Goal: Information Seeking & Learning: Learn about a topic

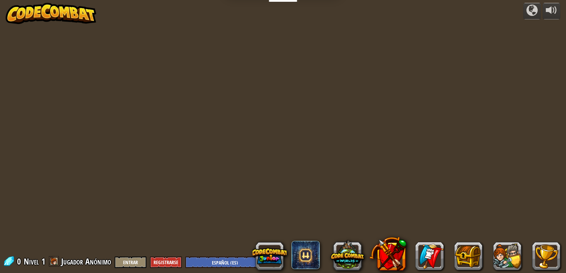
select select "es-ES"
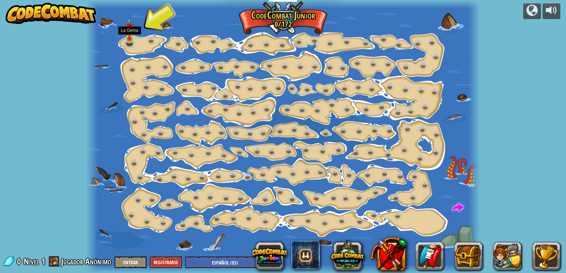
click at [130, 38] on img at bounding box center [129, 28] width 10 height 23
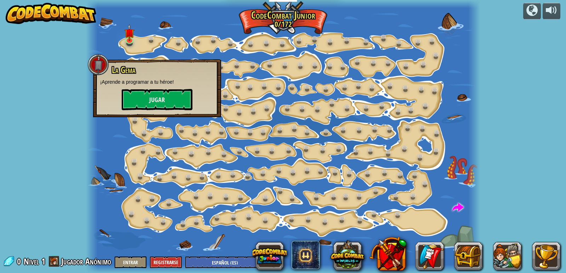
click at [262, 74] on div at bounding box center [283, 136] width 394 height 273
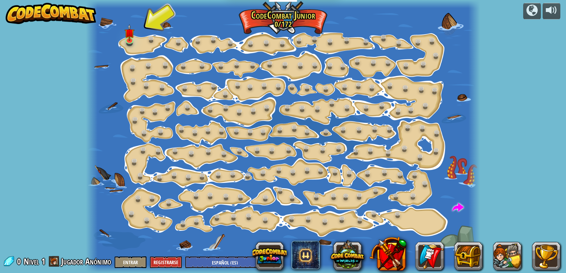
click at [178, 133] on div "Cambio de Paso (Bloqueado) Cambiar los argumentos del step. Ve inteligentemente…" at bounding box center [283, 136] width 394 height 273
click at [129, 34] on img at bounding box center [129, 28] width 10 height 23
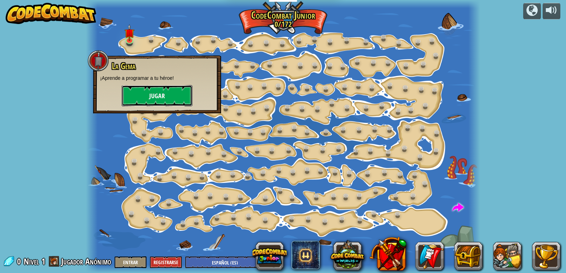
click at [154, 97] on button "Jugar" at bounding box center [157, 95] width 71 height 21
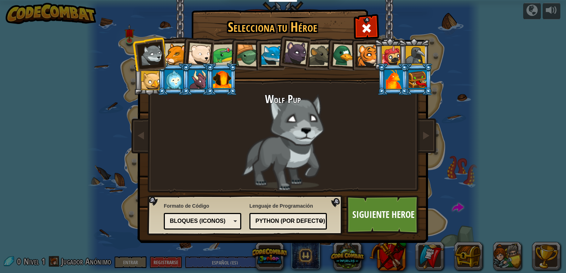
click at [223, 56] on div at bounding box center [224, 55] width 22 height 22
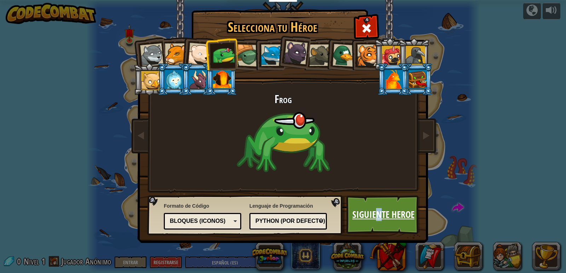
click at [379, 220] on link "Siguiente Heroe" at bounding box center [383, 215] width 74 height 39
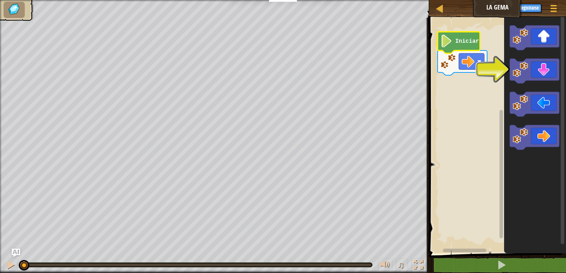
click at [465, 48] on icon "Espacio de trabajo de Blockly" at bounding box center [458, 43] width 42 height 22
click at [464, 46] on icon "Espacio de trabajo de Blockly" at bounding box center [458, 43] width 42 height 22
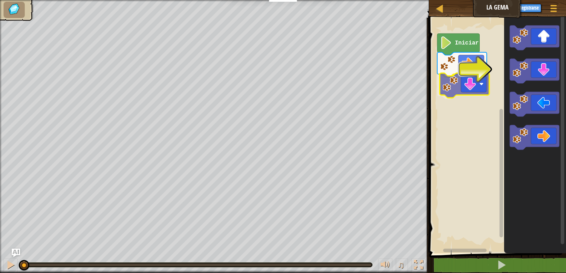
click at [455, 89] on div "Iniciar" at bounding box center [496, 133] width 139 height 239
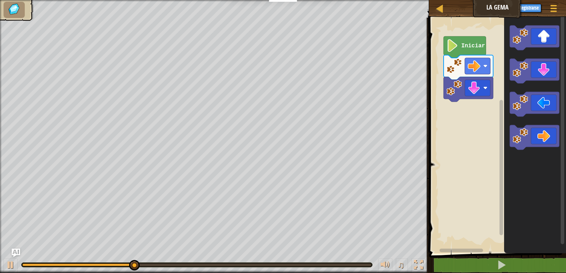
click at [468, 110] on rect "Espacio de trabajo de Blockly" at bounding box center [496, 133] width 139 height 239
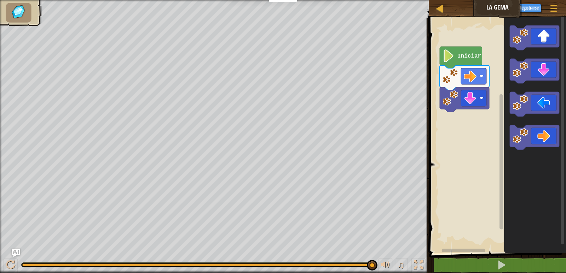
click at [464, 118] on rect "Espacio de trabajo de Blockly" at bounding box center [496, 133] width 139 height 239
click at [466, 53] on text "Iniciar" at bounding box center [469, 56] width 24 height 6
click at [463, 59] on text "Iniciar" at bounding box center [469, 56] width 24 height 6
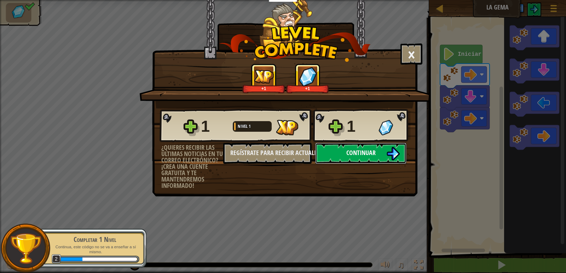
click at [351, 156] on span "Continuar" at bounding box center [360, 153] width 29 height 9
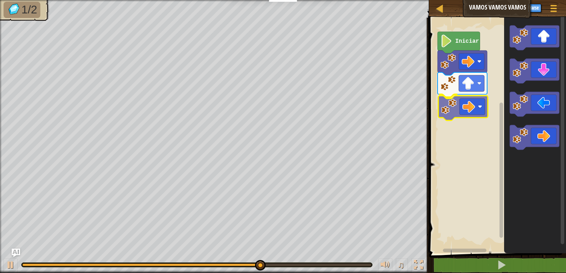
click at [460, 116] on div "Iniciar" at bounding box center [496, 133] width 139 height 239
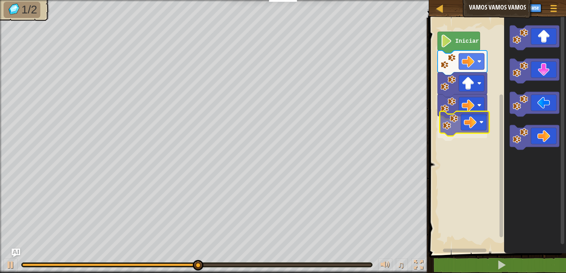
click at [467, 130] on div "Iniciar" at bounding box center [496, 133] width 139 height 239
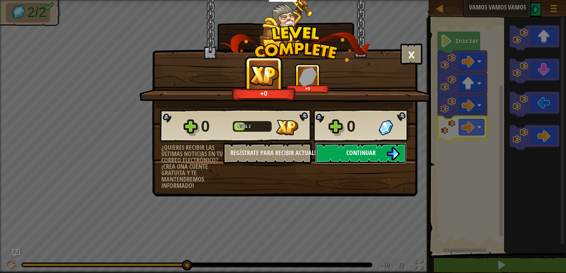
click at [370, 155] on span "Continuar" at bounding box center [360, 153] width 29 height 9
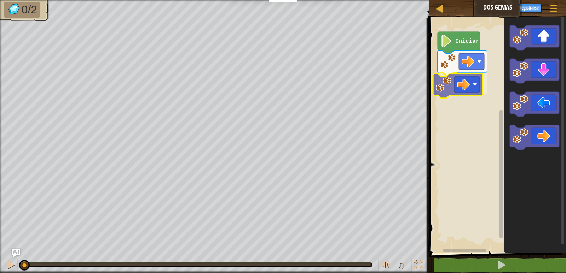
click at [452, 88] on div "Iniciar" at bounding box center [496, 133] width 139 height 239
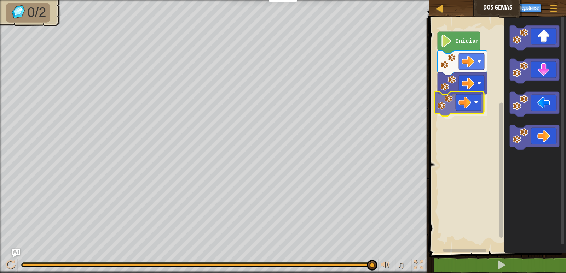
click at [450, 113] on div "Iniciar" at bounding box center [496, 133] width 139 height 239
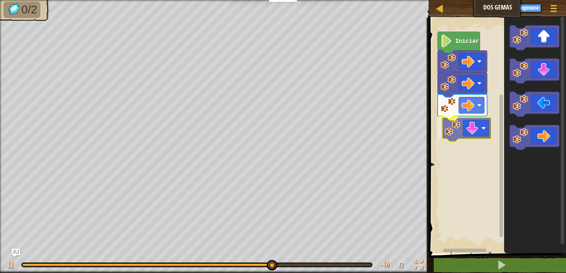
click at [453, 131] on div "Iniciar" at bounding box center [496, 133] width 139 height 239
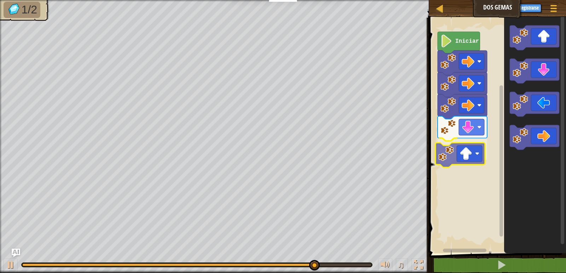
click at [475, 150] on div "Iniciar" at bounding box center [496, 133] width 139 height 239
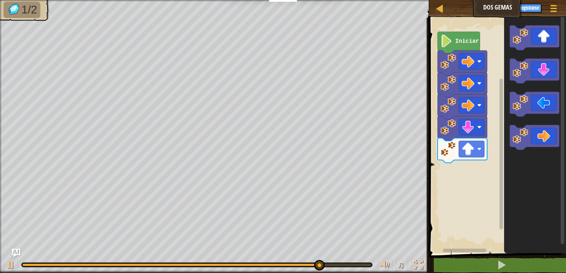
click at [476, 134] on div "Iniciar" at bounding box center [496, 133] width 139 height 239
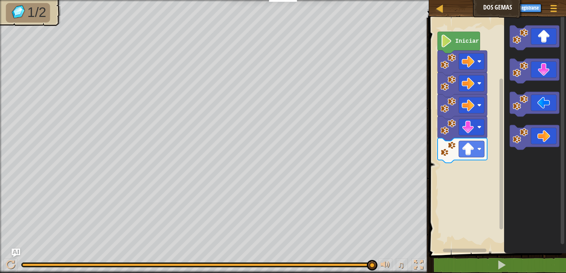
click at [458, 167] on div "Iniciar" at bounding box center [496, 133] width 139 height 239
click at [446, 180] on div "Iniciar" at bounding box center [496, 133] width 139 height 239
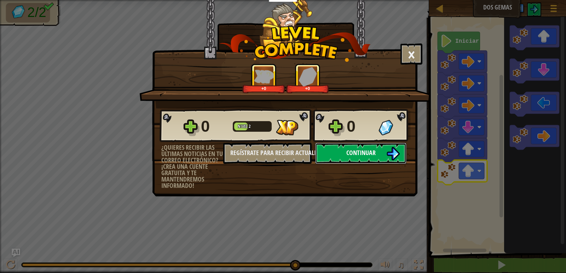
click at [345, 149] on button "Continuar" at bounding box center [360, 153] width 91 height 21
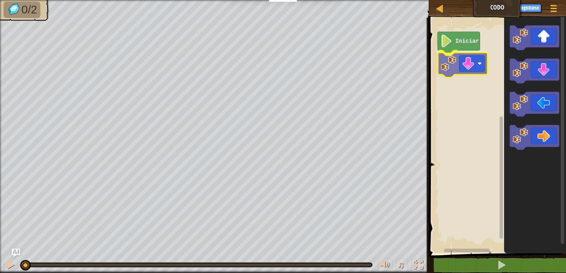
click at [459, 66] on div "Iniciar" at bounding box center [496, 133] width 139 height 239
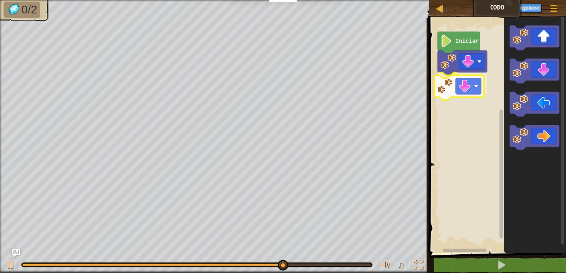
click at [451, 89] on div "Iniciar" at bounding box center [496, 133] width 139 height 239
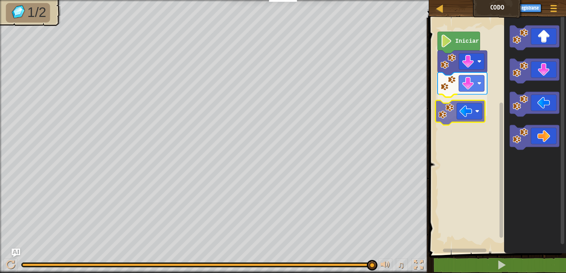
click at [442, 115] on div "Iniciar" at bounding box center [496, 133] width 139 height 239
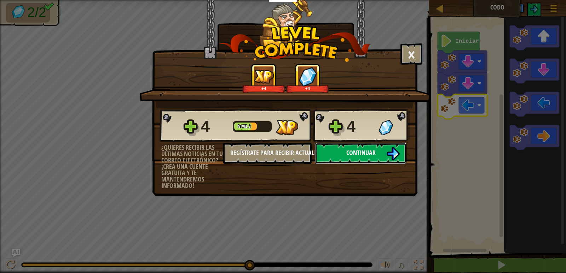
click at [359, 152] on span "Continuar" at bounding box center [360, 153] width 29 height 9
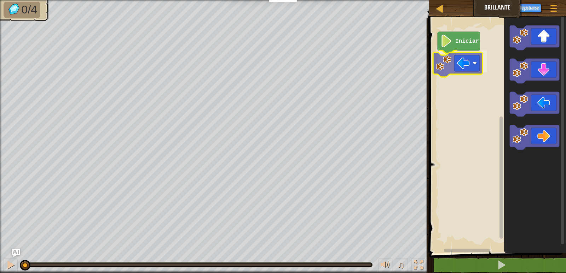
click at [451, 73] on div "Iniciar" at bounding box center [496, 133] width 139 height 239
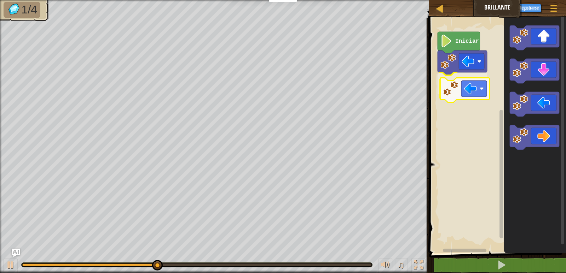
click at [468, 93] on div "Iniciar" at bounding box center [496, 133] width 139 height 239
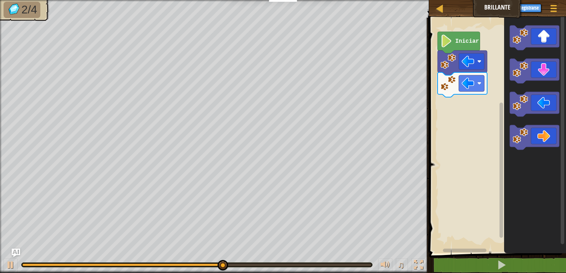
click at [491, 81] on div "Iniciar" at bounding box center [496, 133] width 139 height 239
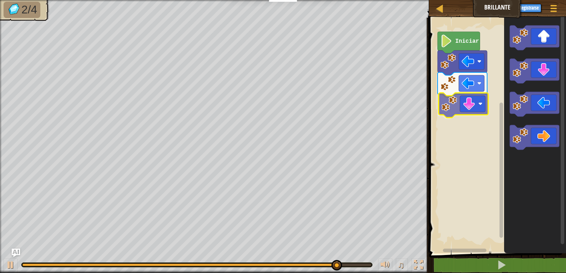
click at [446, 112] on div "Iniciar" at bounding box center [496, 133] width 139 height 239
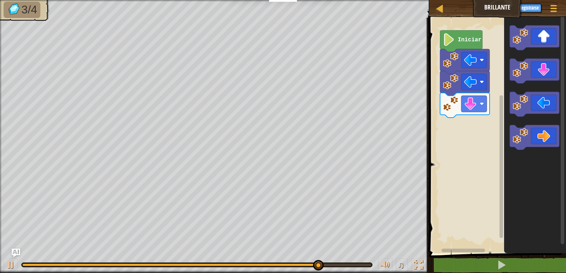
click at [491, 142] on rect "Espacio de trabajo de Blockly" at bounding box center [496, 133] width 139 height 239
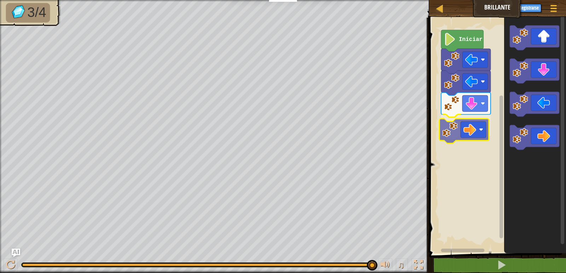
click at [457, 133] on div "Iniciar" at bounding box center [496, 133] width 139 height 239
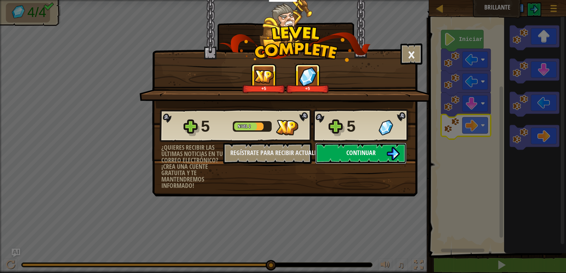
click at [385, 154] on button "Continuar" at bounding box center [360, 153] width 91 height 21
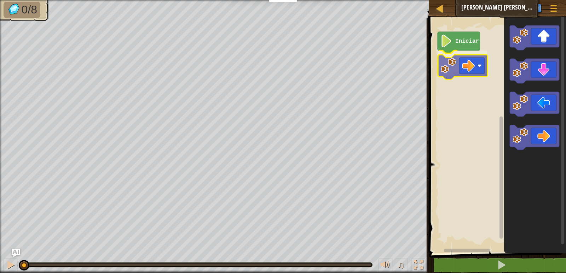
click at [442, 61] on div "Iniciar" at bounding box center [496, 133] width 139 height 239
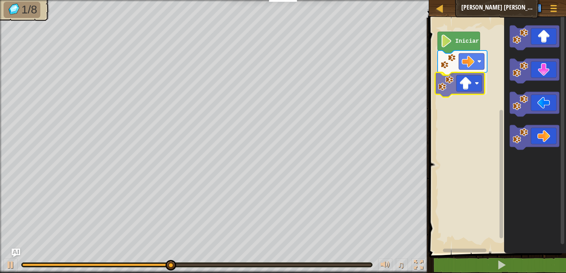
click at [458, 86] on div "Iniciar" at bounding box center [496, 133] width 139 height 239
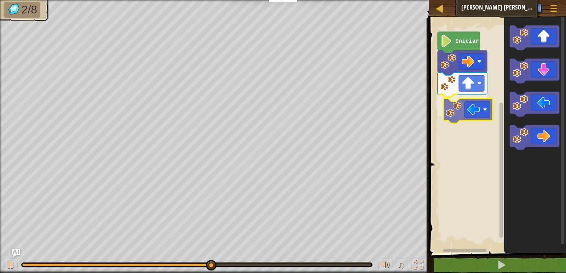
click at [481, 108] on div "Iniciar" at bounding box center [496, 133] width 139 height 239
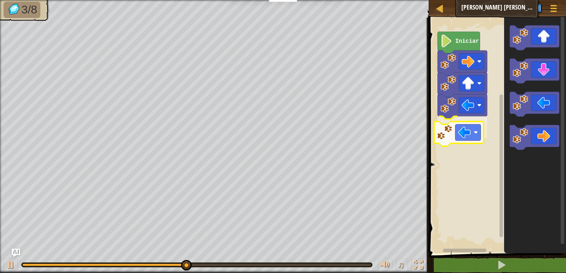
click at [456, 133] on div "Iniciar" at bounding box center [496, 133] width 139 height 239
click at [496, 99] on div "Iniciar" at bounding box center [496, 133] width 139 height 239
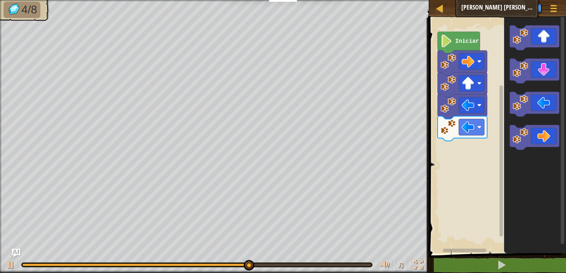
click at [465, 149] on div "Iniciar" at bounding box center [496, 133] width 139 height 239
click at [486, 160] on div "Iniciar" at bounding box center [496, 133] width 139 height 239
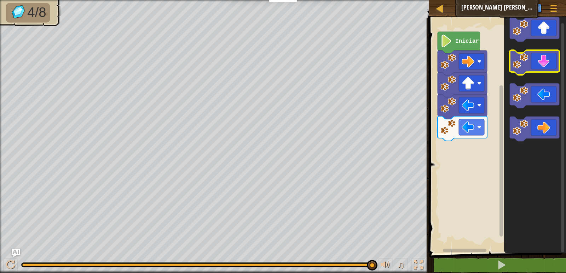
click at [535, 30] on g "Espacio de trabajo de Blockly" at bounding box center [535, 79] width 50 height 124
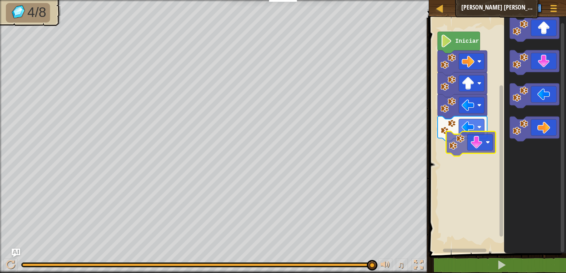
click at [456, 145] on div "Iniciar" at bounding box center [496, 133] width 139 height 239
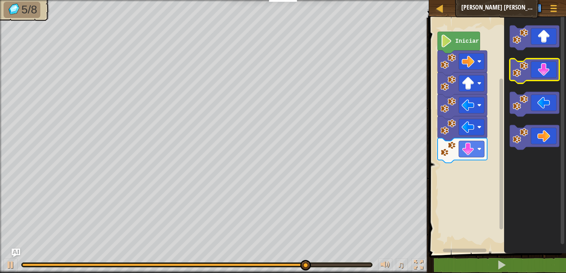
click at [531, 69] on icon "Espacio de trabajo de Blockly" at bounding box center [535, 71] width 50 height 25
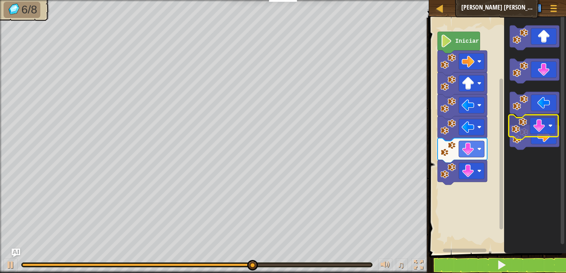
click at [536, 112] on g "Espacio de trabajo de Blockly" at bounding box center [535, 87] width 50 height 124
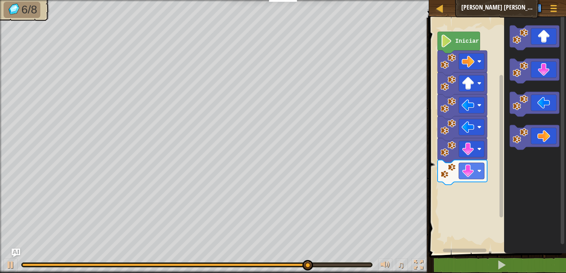
click at [444, 191] on div "Iniciar" at bounding box center [496, 133] width 139 height 239
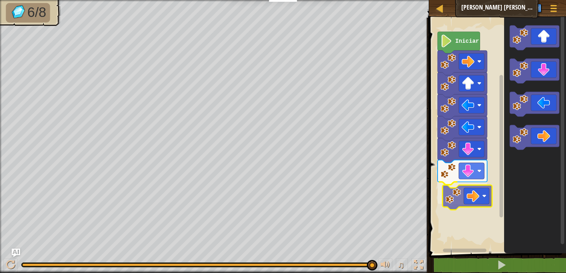
click at [454, 198] on div "Iniciar" at bounding box center [496, 133] width 139 height 239
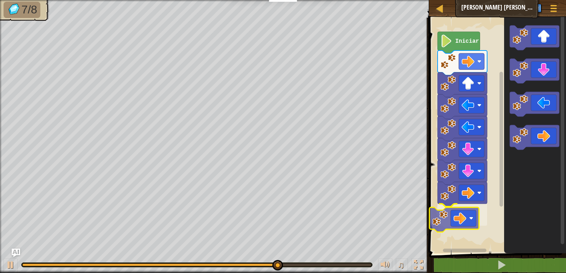
click at [439, 231] on div "Iniciar" at bounding box center [496, 133] width 139 height 239
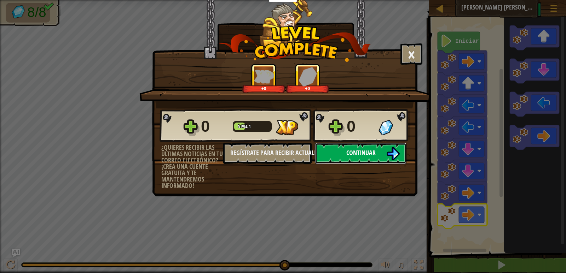
click at [365, 152] on span "Continuar" at bounding box center [360, 153] width 29 height 9
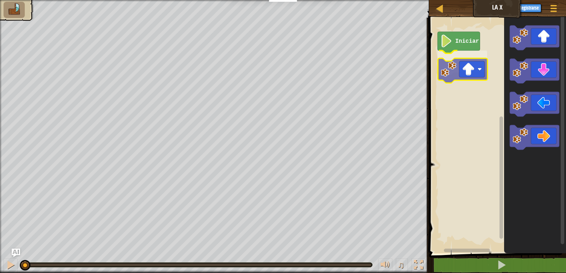
click at [456, 78] on div "Iniciar" at bounding box center [496, 133] width 139 height 239
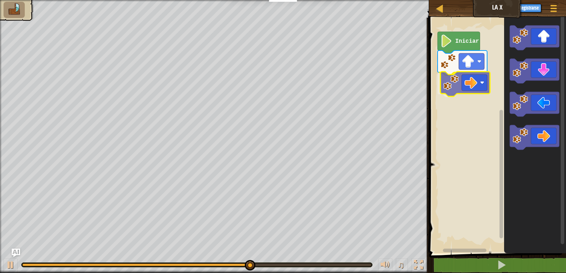
click at [458, 87] on div "Iniciar" at bounding box center [496, 133] width 139 height 239
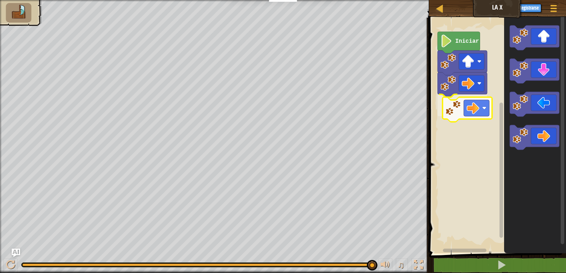
click at [463, 118] on div "Iniciar" at bounding box center [496, 133] width 139 height 239
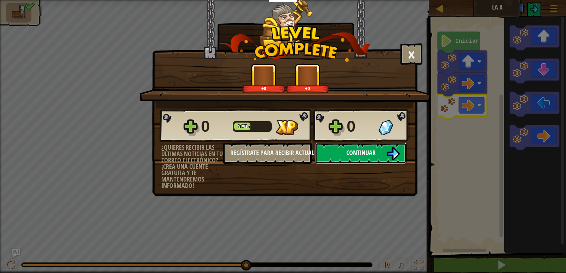
drag, startPoint x: 359, startPoint y: 144, endPoint x: 359, endPoint y: 150, distance: 5.7
click at [359, 150] on button "Continuar" at bounding box center [360, 153] width 91 height 21
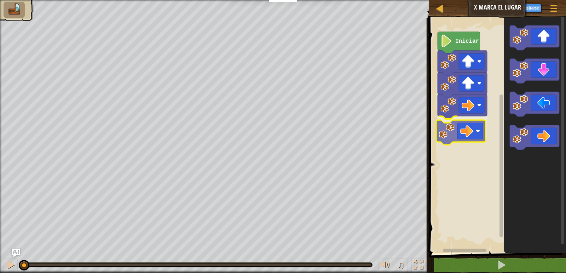
click at [457, 134] on div "Iniciar" at bounding box center [496, 133] width 139 height 239
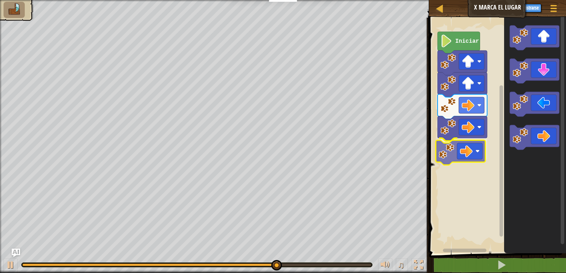
click at [473, 154] on div "Iniciar" at bounding box center [496, 133] width 139 height 239
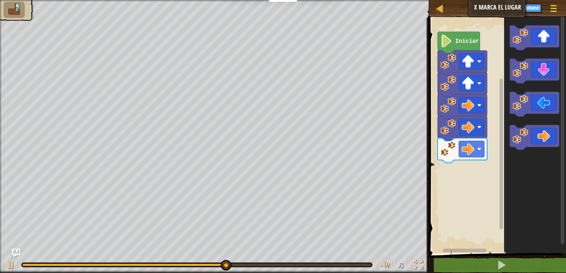
click at [474, 166] on div "Iniciar" at bounding box center [496, 133] width 139 height 239
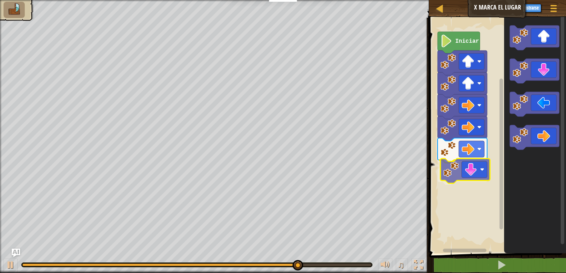
click at [458, 177] on div "Iniciar" at bounding box center [496, 133] width 139 height 239
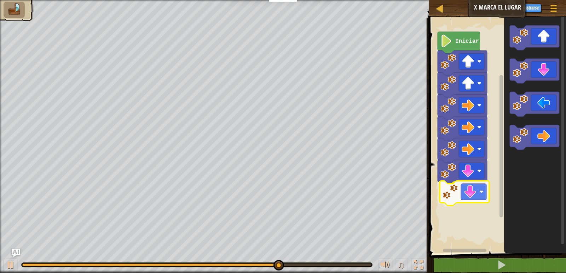
click at [479, 197] on div "Iniciar" at bounding box center [496, 133] width 139 height 239
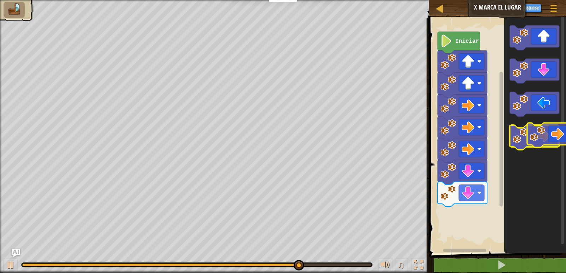
click at [552, 129] on icon "Espacio de trabajo de Blockly" at bounding box center [535, 137] width 50 height 25
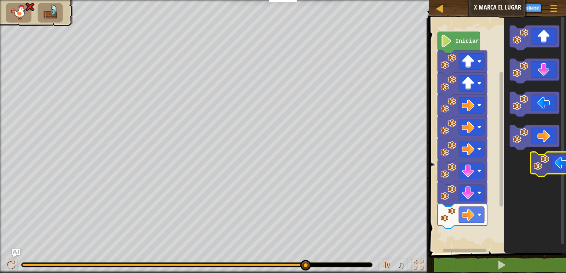
click at [561, 132] on div "Iniciar" at bounding box center [496, 133] width 139 height 239
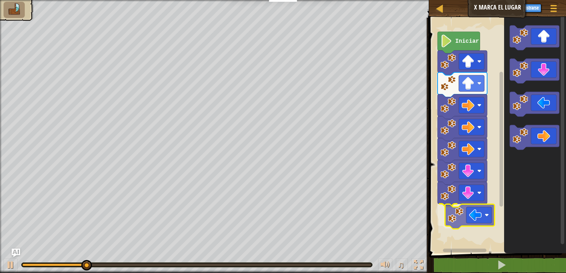
click at [472, 225] on div "Iniciar" at bounding box center [496, 133] width 139 height 239
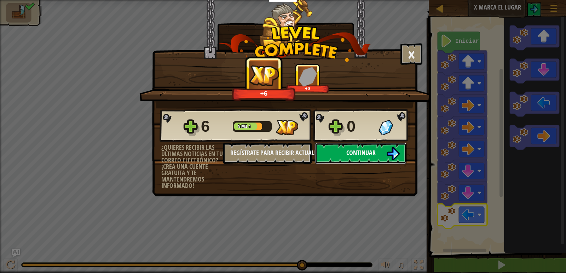
click at [379, 155] on button "Continuar" at bounding box center [360, 153] width 91 height 21
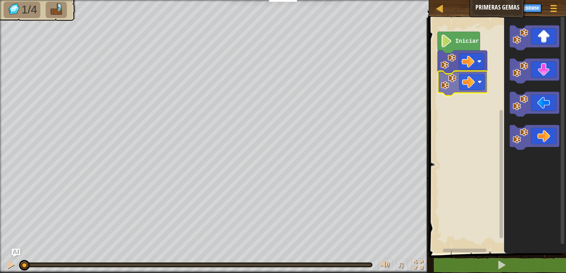
click at [465, 81] on div "Iniciar" at bounding box center [496, 133] width 139 height 239
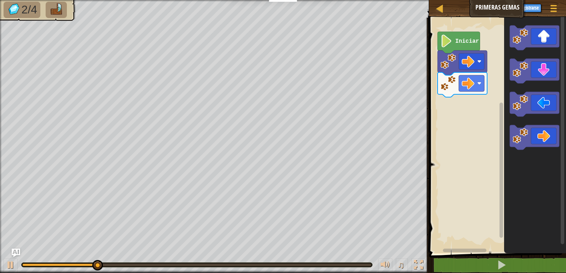
click at [514, 81] on g "Espacio de trabajo de Blockly" at bounding box center [535, 87] width 50 height 124
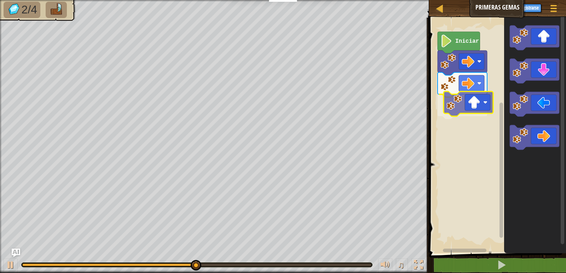
click at [468, 103] on div "Iniciar" at bounding box center [496, 133] width 139 height 239
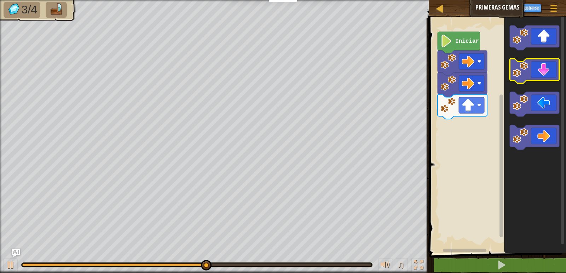
click at [533, 72] on icon "Espacio de trabajo de Blockly" at bounding box center [535, 71] width 50 height 25
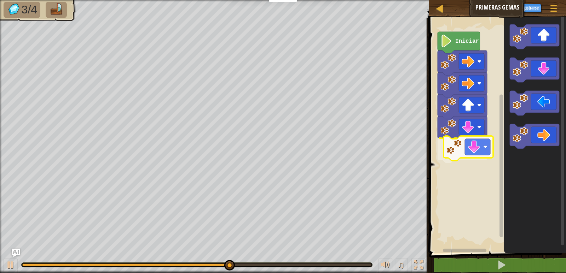
click at [469, 146] on div "Iniciar" at bounding box center [496, 133] width 139 height 239
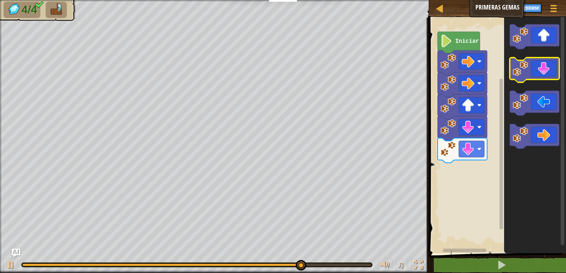
click at [533, 79] on icon "Espacio de trabajo de Blockly" at bounding box center [535, 70] width 50 height 25
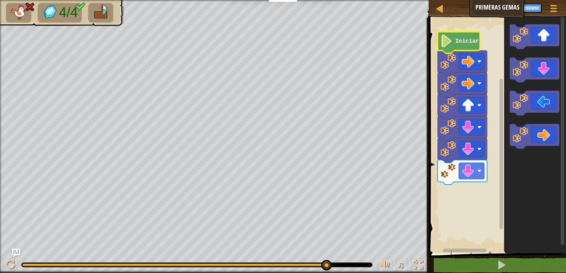
click at [462, 41] on text "Iniciar" at bounding box center [467, 41] width 24 height 6
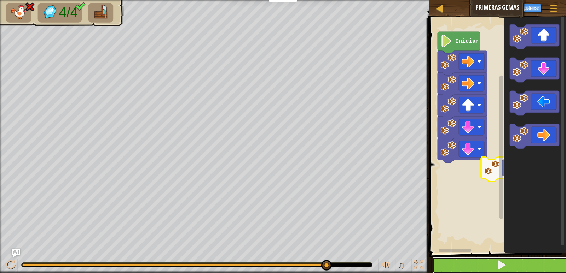
drag, startPoint x: 508, startPoint y: 265, endPoint x: 516, endPoint y: 260, distance: 8.6
click at [514, 262] on button at bounding box center [501, 265] width 139 height 16
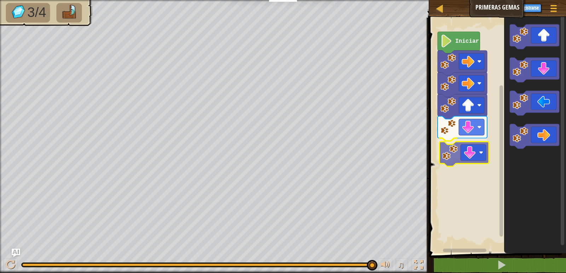
click at [474, 162] on div "Iniciar" at bounding box center [496, 133] width 139 height 239
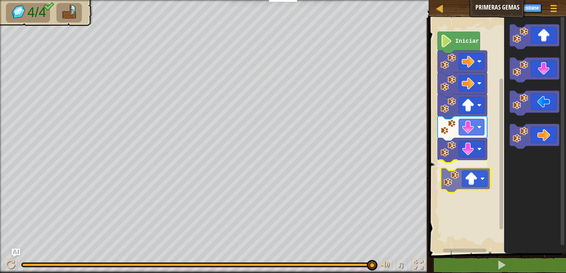
click at [473, 188] on div "Iniciar" at bounding box center [496, 133] width 139 height 239
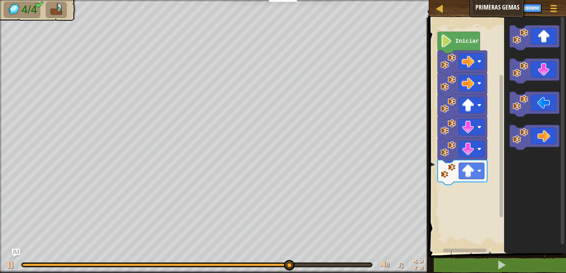
click at [508, 188] on icon "Espacio de trabajo de Blockly" at bounding box center [535, 133] width 62 height 239
click at [521, 176] on icon "Espacio de trabajo de Blockly" at bounding box center [535, 133] width 62 height 239
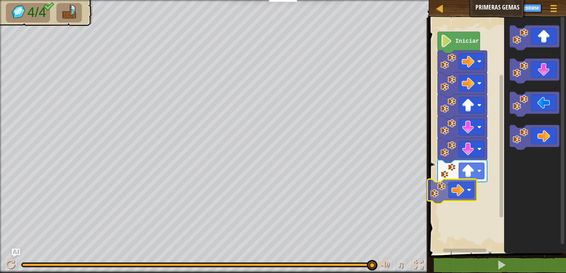
click at [444, 192] on div "Iniciar" at bounding box center [496, 133] width 139 height 239
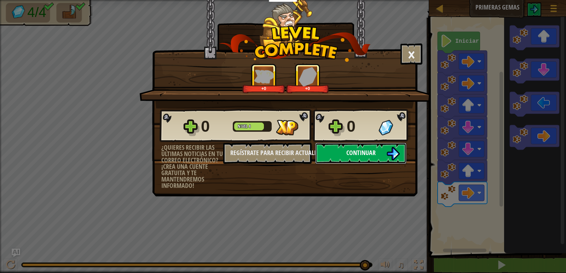
click at [357, 156] on span "Continuar" at bounding box center [360, 153] width 29 height 9
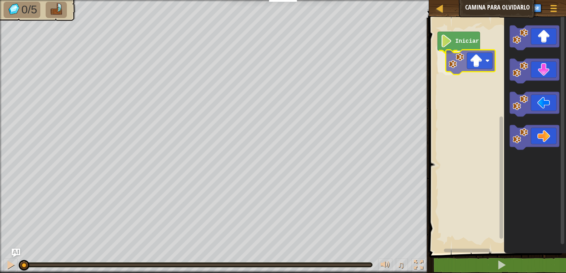
click at [473, 67] on div "Iniciar" at bounding box center [496, 133] width 139 height 239
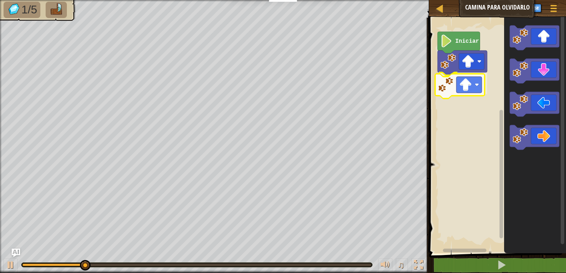
click at [480, 90] on div "Iniciar" at bounding box center [496, 133] width 139 height 239
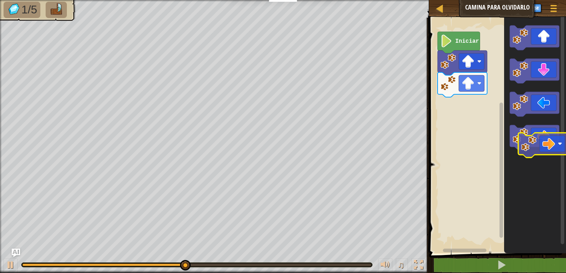
click at [541, 155] on icon "Espacio de trabajo de Blockly" at bounding box center [535, 133] width 62 height 239
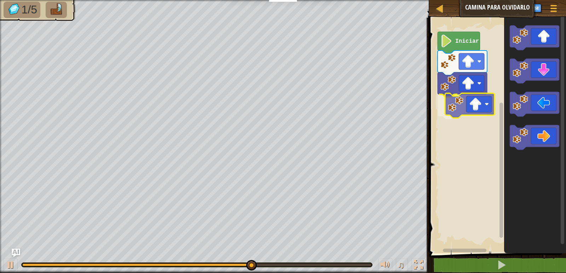
click at [483, 109] on div "Iniciar" at bounding box center [496, 133] width 139 height 239
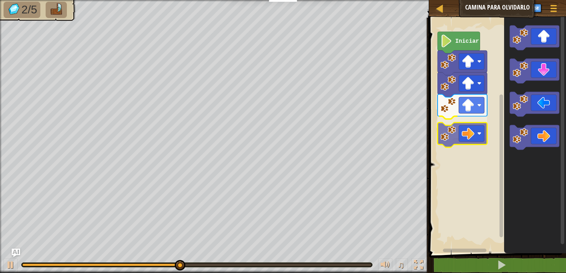
click at [458, 139] on div "Iniciar" at bounding box center [496, 133] width 139 height 239
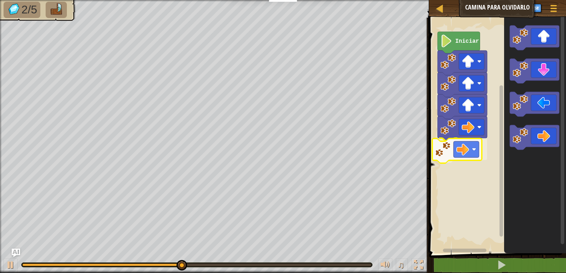
click at [467, 156] on div "Iniciar" at bounding box center [496, 133] width 139 height 239
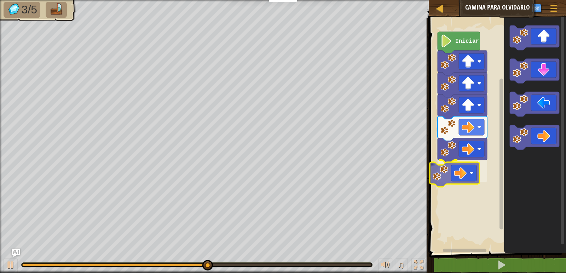
click at [466, 180] on div "Iniciar" at bounding box center [496, 133] width 139 height 239
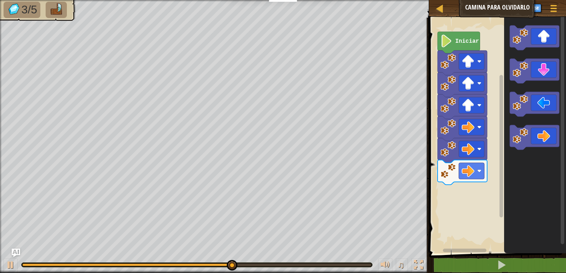
click at [491, 184] on div "Iniciar" at bounding box center [496, 133] width 139 height 239
click at [530, 184] on icon "Espacio de trabajo de Blockly" at bounding box center [535, 133] width 62 height 239
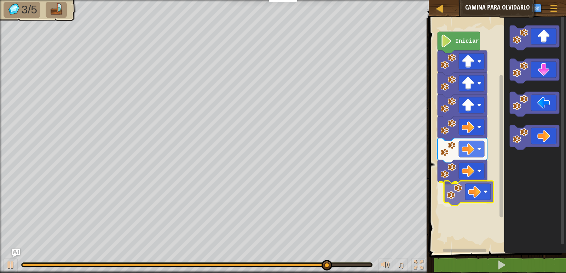
click at [463, 198] on div "Iniciar" at bounding box center [496, 133] width 139 height 239
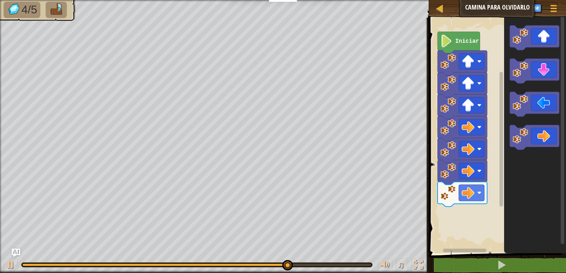
click at [510, 152] on icon "Espacio de trabajo de Blockly" at bounding box center [535, 133] width 62 height 239
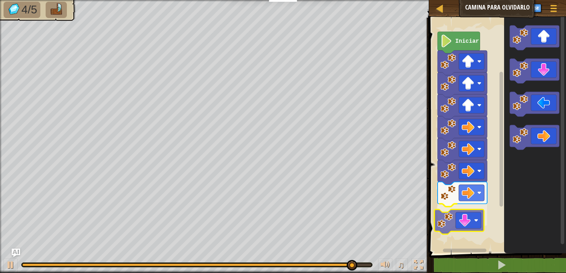
click at [458, 227] on div "Iniciar" at bounding box center [496, 133] width 139 height 239
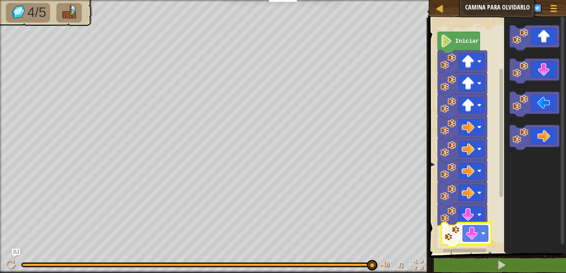
click at [469, 233] on div "Iniciar" at bounding box center [496, 133] width 139 height 239
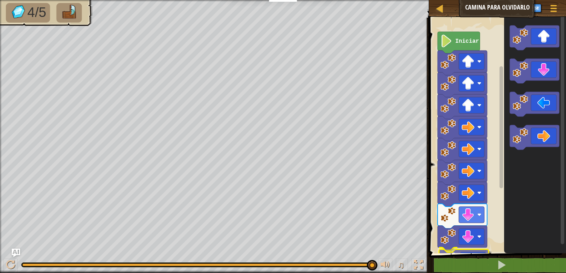
click at [474, 263] on div "1 ההההההההההההההההההההההההההההההההההההההההההההההההההההההההההההההההההההההההההההה…" at bounding box center [496, 156] width 139 height 271
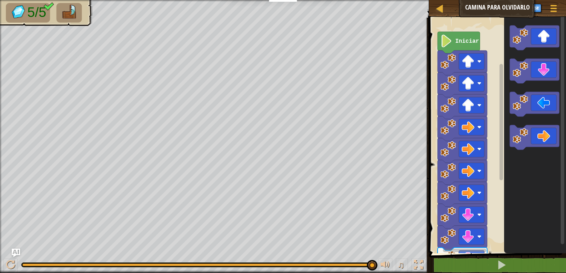
click at [467, 0] on html "Estudiantes Crear Cuenta Gratis. Soluciones para escuelas y distritos Vista pre…" at bounding box center [283, 0] width 566 height 0
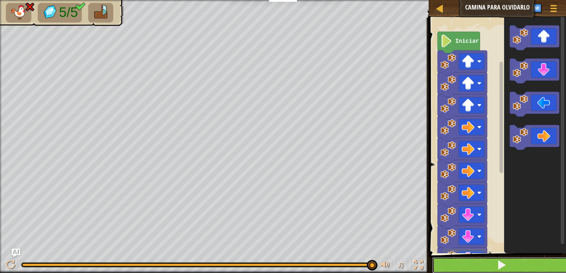
click at [469, 260] on button at bounding box center [501, 265] width 139 height 16
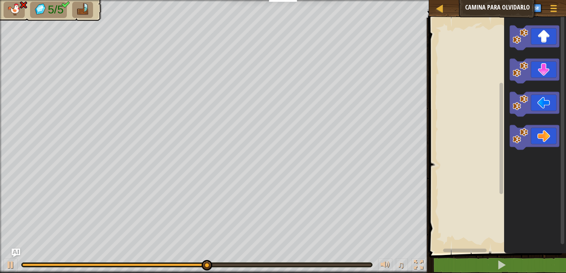
click at [444, 198] on rect "Espacio de trabajo de Blockly" at bounding box center [496, 133] width 139 height 239
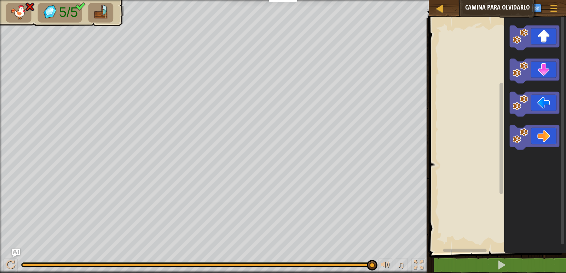
drag, startPoint x: 471, startPoint y: 12, endPoint x: 480, endPoint y: 86, distance: 74.8
click at [480, 86] on div "Mapa Camina para olvidarlo Menú del Juego Registrarse Ask AI 1 הההההההההההההההה…" at bounding box center [283, 136] width 566 height 273
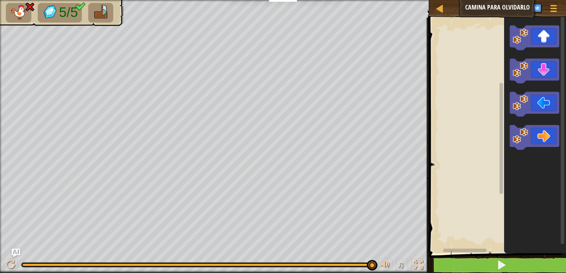
click at [428, 0] on html "Estudiantes Crear Cuenta Gratis. Soluciones para escuelas y distritos Vista pre…" at bounding box center [283, 0] width 566 height 0
click at [449, 265] on button at bounding box center [501, 265] width 139 height 16
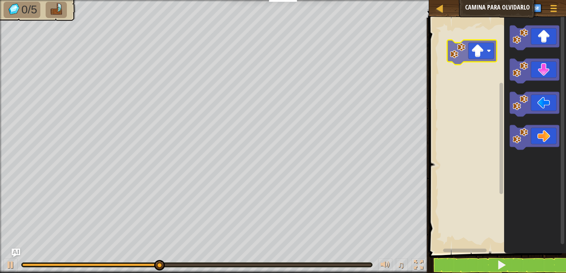
click at [467, 44] on div "Espacio de trabajo de Blockly" at bounding box center [496, 133] width 139 height 239
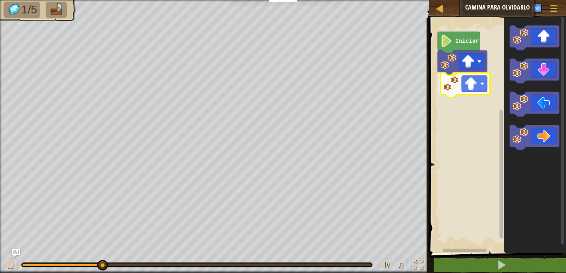
click at [467, 91] on div "Iniciar" at bounding box center [496, 133] width 139 height 239
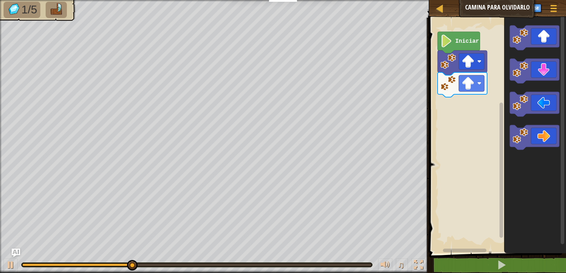
click at [482, 90] on div "Iniciar" at bounding box center [496, 133] width 139 height 239
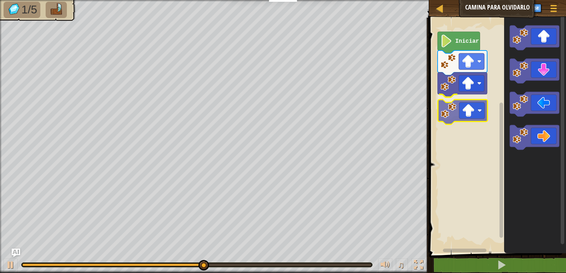
click at [478, 113] on div "Iniciar" at bounding box center [496, 133] width 139 height 239
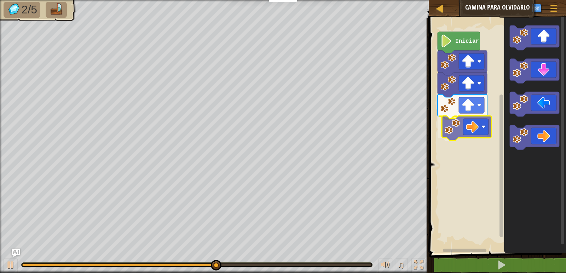
click at [468, 126] on div "Iniciar" at bounding box center [496, 133] width 139 height 239
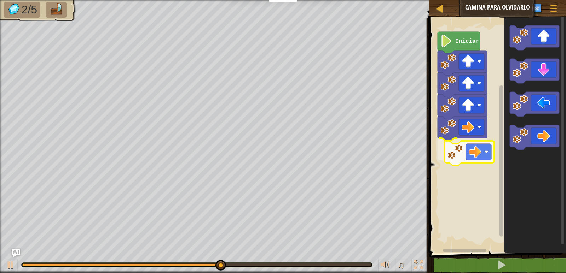
click at [459, 156] on div "Iniciar" at bounding box center [496, 133] width 139 height 239
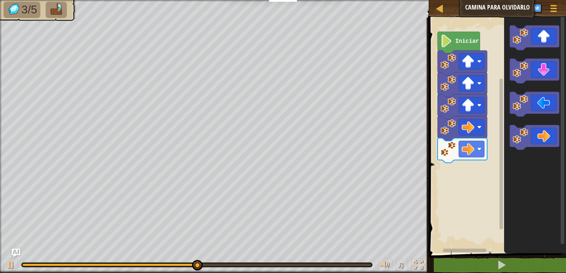
click at [510, 160] on icon "Espacio de trabajo de Blockly" at bounding box center [535, 133] width 62 height 239
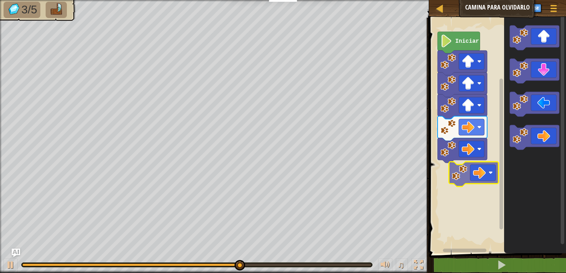
click at [462, 183] on div "Iniciar" at bounding box center [496, 133] width 139 height 239
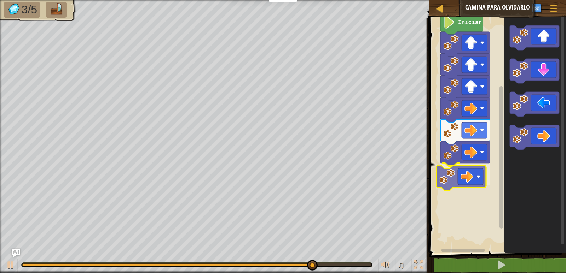
click at [482, 183] on div "Iniciar" at bounding box center [496, 133] width 139 height 239
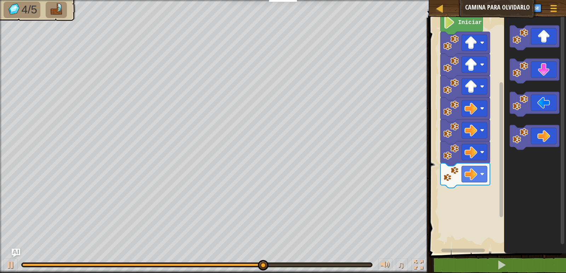
click at [486, 188] on div "Iniciar" at bounding box center [496, 133] width 139 height 239
click at [543, 75] on icon "Espacio de trabajo de Blockly" at bounding box center [535, 71] width 50 height 25
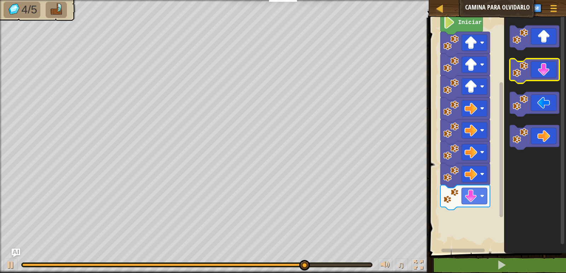
click at [543, 75] on icon "Espacio de trabajo de Blockly" at bounding box center [535, 71] width 50 height 25
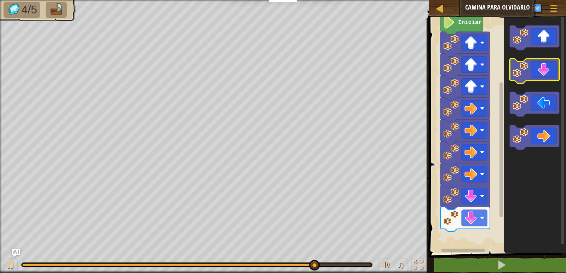
click at [541, 71] on icon "Espacio de trabajo de Blockly" at bounding box center [535, 71] width 50 height 25
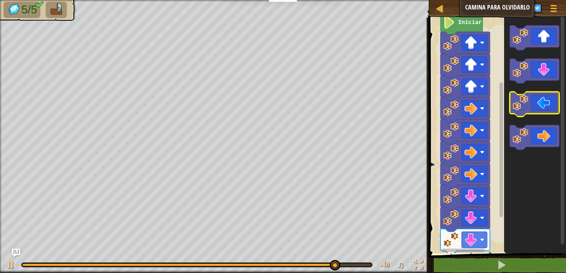
click at [544, 104] on icon "Espacio de trabajo de Blockly" at bounding box center [535, 104] width 50 height 25
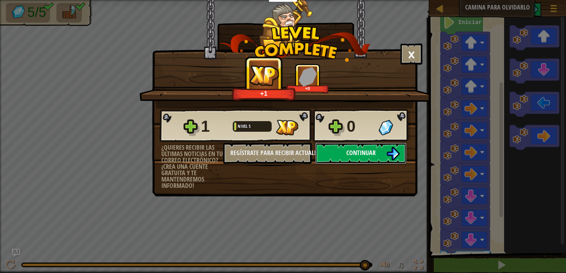
click at [347, 150] on span "Continuar" at bounding box center [360, 153] width 29 height 9
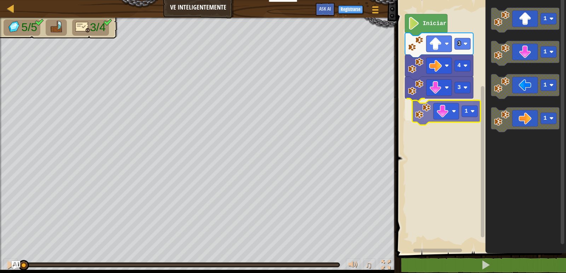
click at [447, 123] on div "3 1 4 3 Iniciar 1 1 1 1 1" at bounding box center [480, 124] width 172 height 257
